Goal: Information Seeking & Learning: Find specific fact

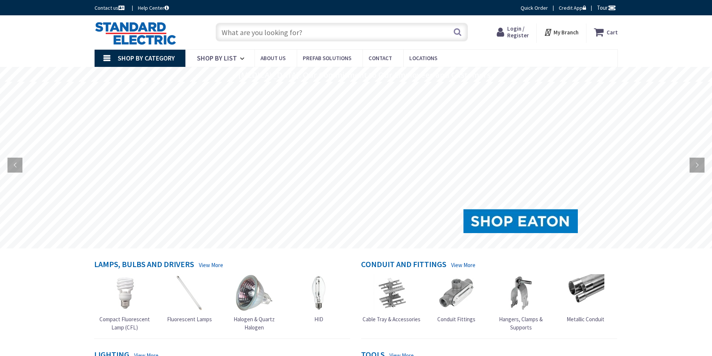
click at [513, 29] on span "Login / Register" at bounding box center [518, 32] width 22 height 14
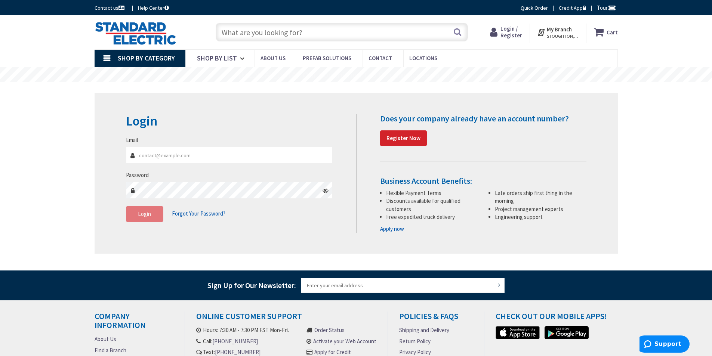
type input "aruprecht@mcdonaldcorp.com"
click at [138, 216] on span "Login" at bounding box center [144, 213] width 13 height 7
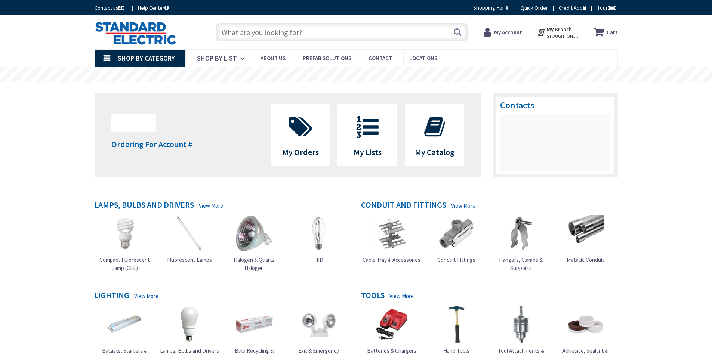
click at [245, 31] on input "text" at bounding box center [342, 32] width 252 height 19
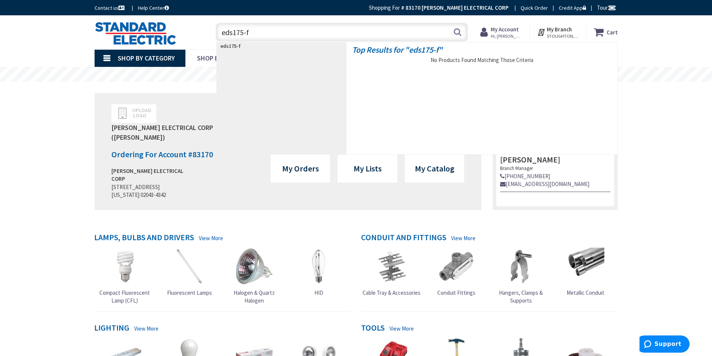
type input "eds175-f1"
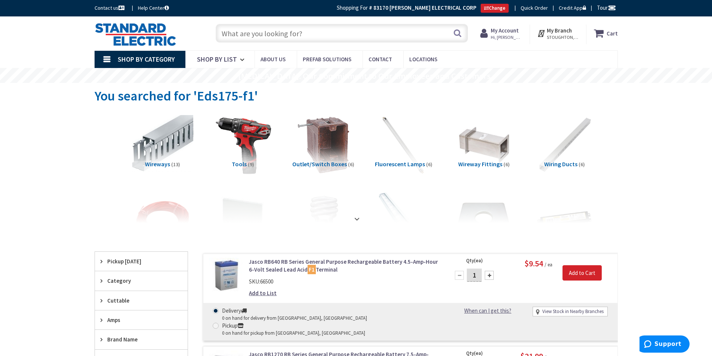
click at [261, 34] on input "text" at bounding box center [342, 33] width 252 height 19
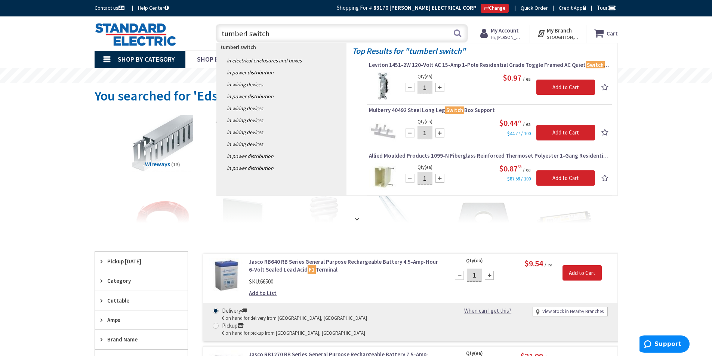
click at [246, 34] on input "tumberl switch" at bounding box center [342, 33] width 252 height 19
drag, startPoint x: 272, startPoint y: 34, endPoint x: 290, endPoint y: 36, distance: 17.7
click at [274, 34] on input "tumbler switch" at bounding box center [342, 33] width 252 height 19
drag, startPoint x: 222, startPoint y: 32, endPoint x: 331, endPoint y: 23, distance: 109.5
click at [224, 32] on input "tumbler switch" at bounding box center [342, 33] width 252 height 19
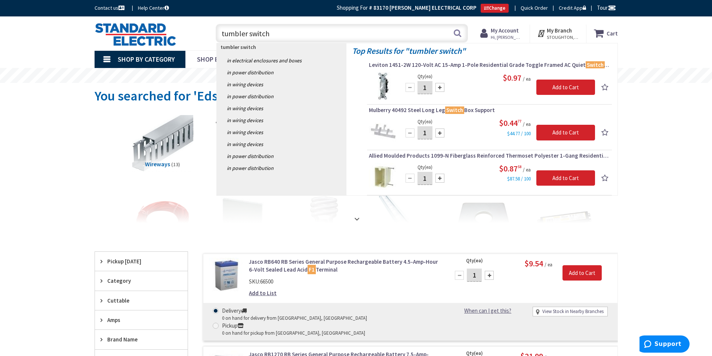
click at [223, 32] on input "tumbler switch" at bounding box center [342, 33] width 252 height 19
drag, startPoint x: 220, startPoint y: 35, endPoint x: 225, endPoint y: 34, distance: 4.5
click at [220, 35] on input "tumbler switch" at bounding box center [342, 33] width 252 height 19
type input "appleton tumbler switch"
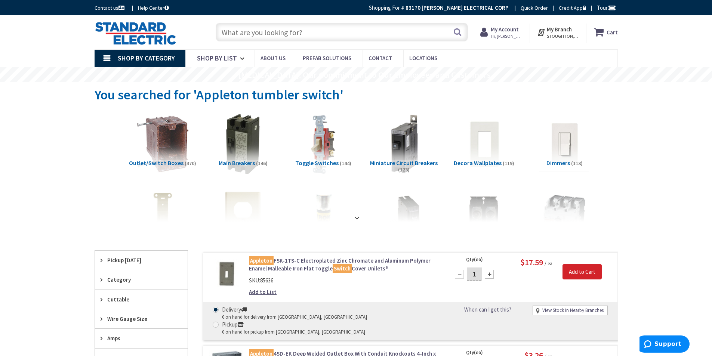
click at [263, 33] on input "text" at bounding box center [342, 32] width 252 height 19
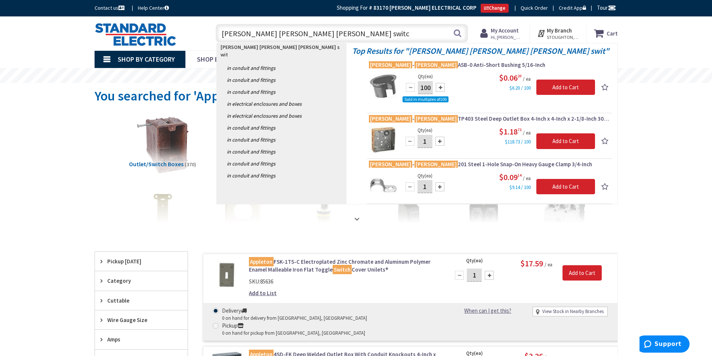
type input "crouse hinds tumber switch"
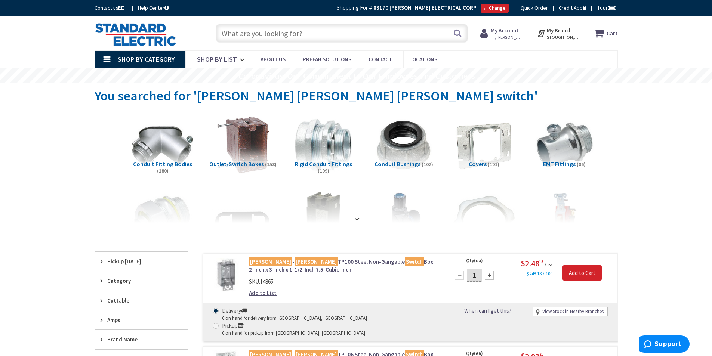
click at [499, 38] on span "Hi, Andy" at bounding box center [506, 37] width 32 height 6
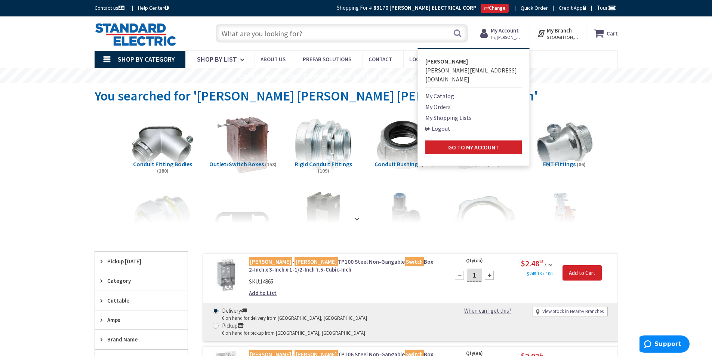
click at [438, 124] on link "Logout" at bounding box center [437, 128] width 25 height 9
